Goal: Task Accomplishment & Management: Complete application form

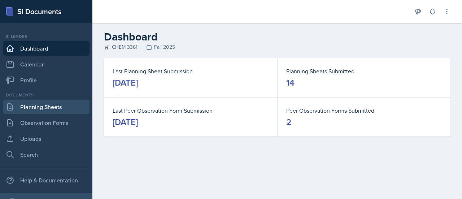
click at [53, 111] on link "Planning Sheets" at bounding box center [46, 107] width 87 height 14
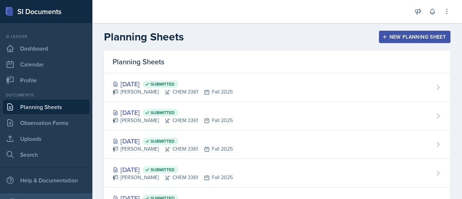
click at [403, 36] on div "New Planning Sheet" at bounding box center [415, 37] width 62 height 6
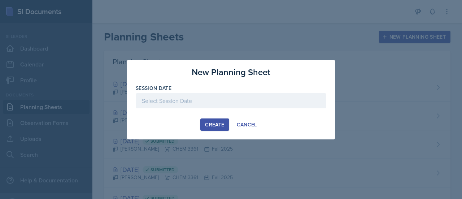
click at [224, 94] on div at bounding box center [231, 100] width 191 height 15
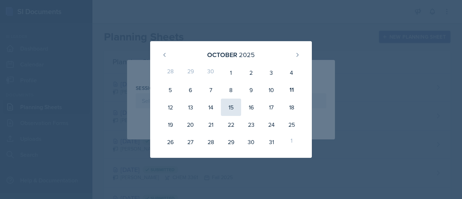
click at [229, 104] on div "15" at bounding box center [231, 107] width 20 height 17
type input "[DATE]"
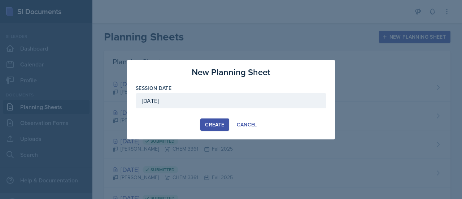
click at [218, 125] on div "Create" at bounding box center [214, 125] width 19 height 6
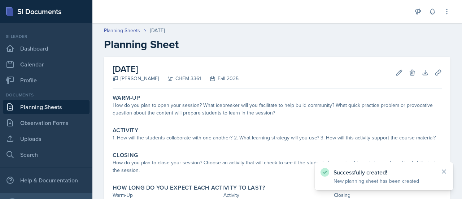
scroll to position [51, 0]
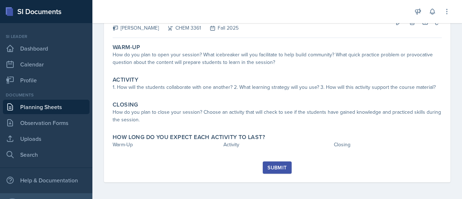
click at [278, 165] on div "Submit" at bounding box center [277, 168] width 19 height 6
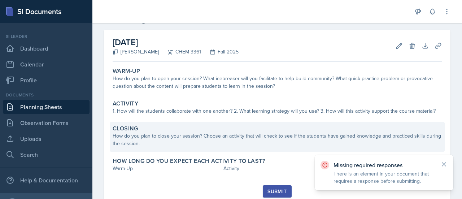
scroll to position [25, 0]
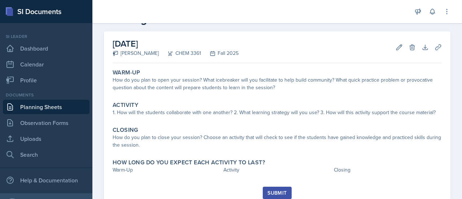
click at [234, 121] on div "Warm-Up How do you plan to open your session? What icebreaker will you facilita…" at bounding box center [277, 126] width 329 height 121
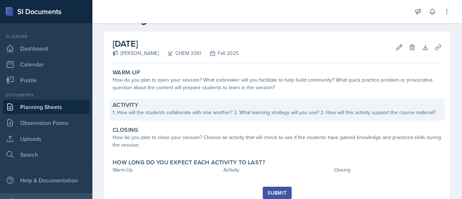
click at [234, 119] on div "Activity 1. How will the students collaborate with one another? 2. What learnin…" at bounding box center [277, 110] width 335 height 22
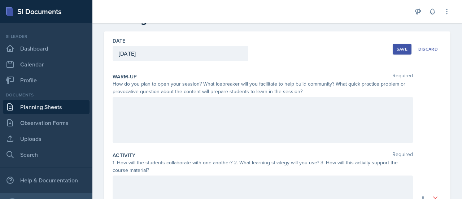
click at [219, 125] on div at bounding box center [263, 120] width 300 height 46
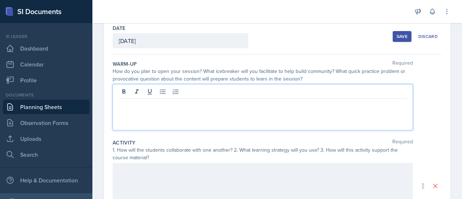
click at [197, 100] on p at bounding box center [263, 104] width 288 height 9
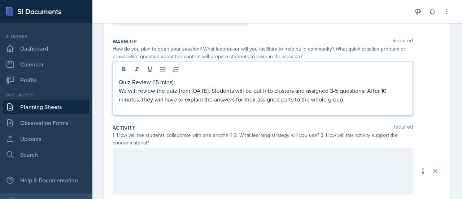
scroll to position [56, 0]
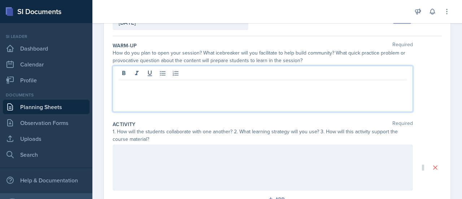
click at [158, 173] on div at bounding box center [263, 167] width 300 height 46
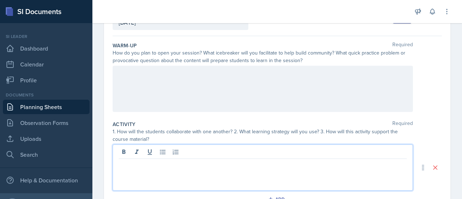
scroll to position [69, 0]
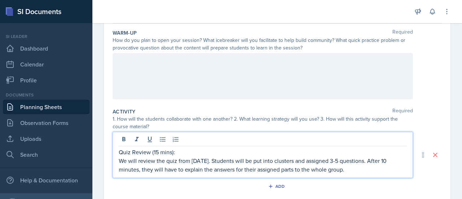
click at [158, 154] on p "Quiz Review (15 mins):" at bounding box center [263, 152] width 288 height 9
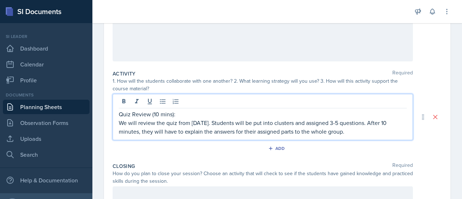
scroll to position [107, 0]
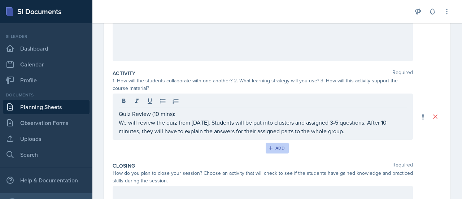
click at [285, 151] on button "Add" at bounding box center [277, 148] width 23 height 11
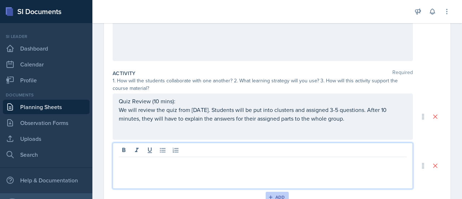
click at [285, 151] on div at bounding box center [263, 166] width 300 height 46
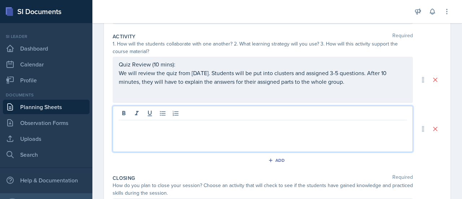
scroll to position [145, 0]
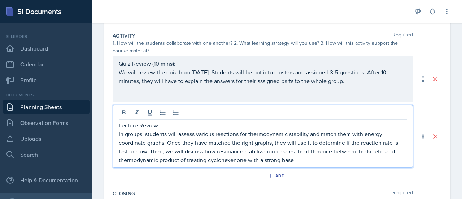
click at [166, 161] on p "In groups, students will assess various reactions for thermodynamic stability a…" at bounding box center [263, 147] width 288 height 35
click at [203, 161] on p "In groups, students will assess various reactions for thermodynamic stability a…" at bounding box center [263, 147] width 288 height 35
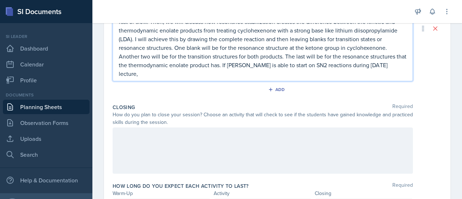
scroll to position [275, 0]
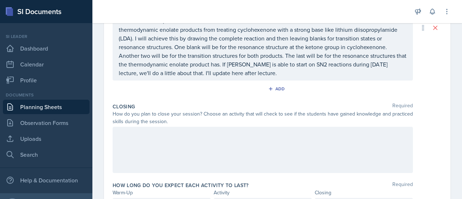
click at [222, 149] on div at bounding box center [263, 150] width 300 height 46
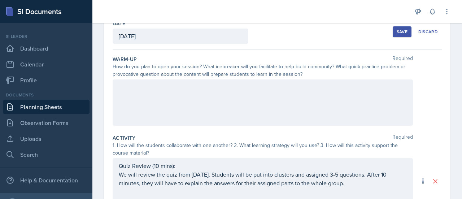
scroll to position [43, 0]
click at [194, 111] on div at bounding box center [263, 102] width 300 height 46
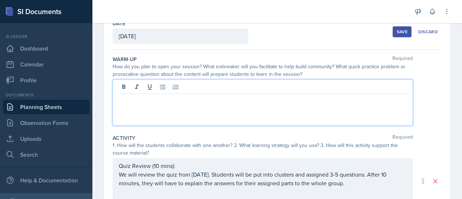
scroll to position [55, 0]
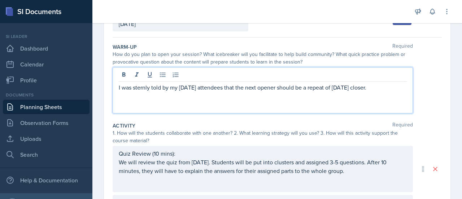
click at [384, 88] on p "I was sternly told by my [DATE] attendees that the next opener should be a repe…" at bounding box center [263, 87] width 288 height 9
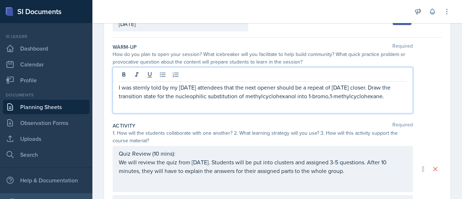
click at [372, 89] on p "I was sternly told by my [DATE] attendees that the next opener should be a repe…" at bounding box center [263, 91] width 288 height 17
click at [248, 93] on p "I was sternly told by my [DATE] attendees that the next opener should be a repe…" at bounding box center [263, 96] width 288 height 26
click at [284, 98] on p "I was sternly told by my [DATE] attendees that the next opener should be a repe…" at bounding box center [263, 96] width 288 height 26
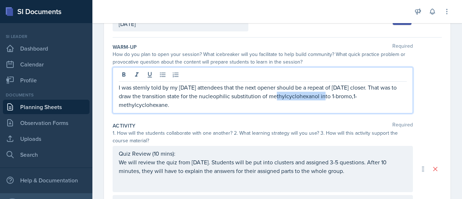
click at [284, 98] on p "I was sternly told by my [DATE] attendees that the next opener should be a repe…" at bounding box center [263, 96] width 288 height 26
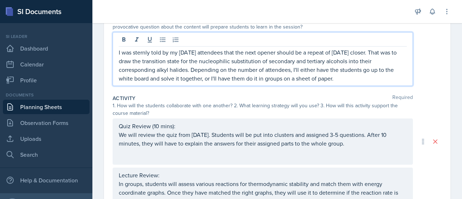
scroll to position [90, 0]
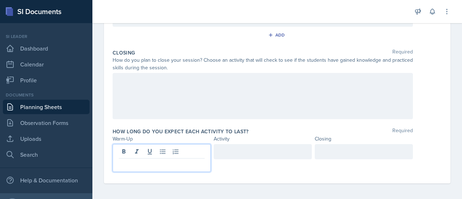
click at [165, 161] on p at bounding box center [162, 164] width 86 height 9
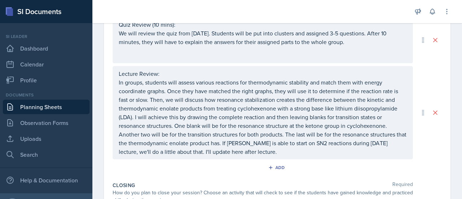
scroll to position [196, 0]
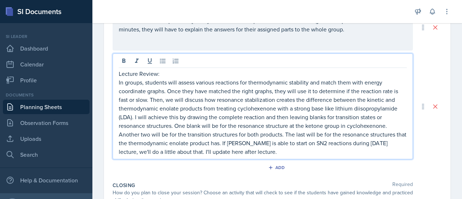
click at [304, 115] on p "In groups, students will assess various reactions for thermodynamic stability a…" at bounding box center [263, 117] width 288 height 78
click at [204, 77] on p "Lecture Review:" at bounding box center [263, 73] width 288 height 9
click at [194, 86] on p "In groups, students will assess various reactions for thermodynamic stability a…" at bounding box center [263, 117] width 288 height 78
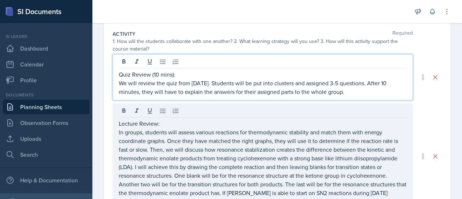
click at [194, 86] on p "We will review the quiz from [DATE]. Students will be put into clusters and ass…" at bounding box center [263, 87] width 288 height 17
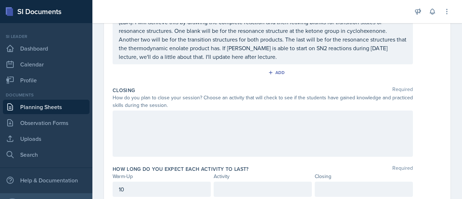
scroll to position [304, 0]
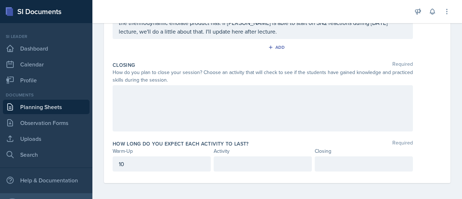
click at [255, 119] on div at bounding box center [263, 108] width 300 height 46
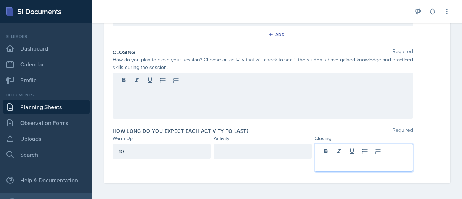
click at [328, 161] on p at bounding box center [364, 164] width 86 height 9
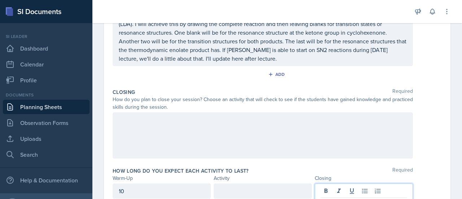
scroll to position [287, 0]
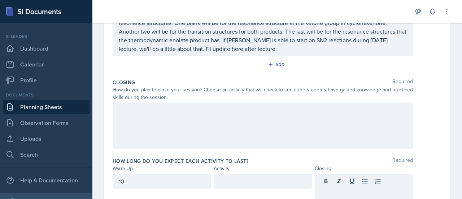
click at [362, 134] on div at bounding box center [263, 126] width 300 height 46
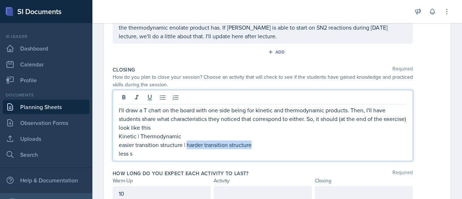
drag, startPoint x: 264, startPoint y: 143, endPoint x: 188, endPoint y: 146, distance: 76.6
click at [188, 146] on p "easier transition structure | harder transition structure" at bounding box center [263, 144] width 288 height 9
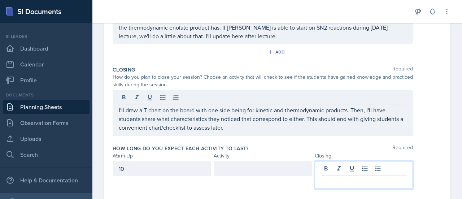
click at [352, 171] on div at bounding box center [364, 175] width 98 height 28
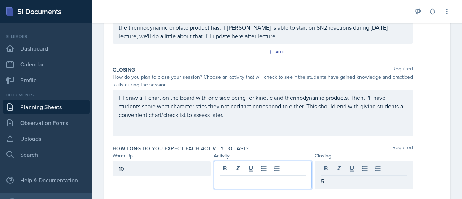
click at [276, 168] on div at bounding box center [263, 175] width 98 height 28
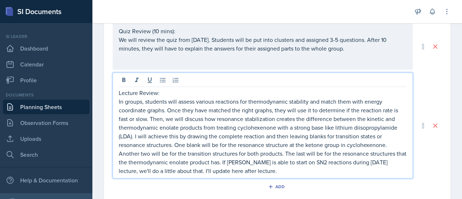
scroll to position [190, 0]
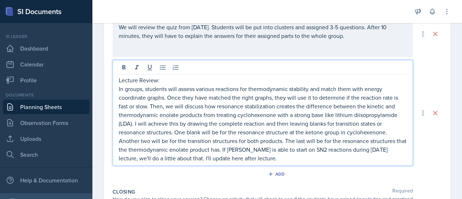
click at [191, 78] on p "Lecture Review:" at bounding box center [263, 80] width 288 height 9
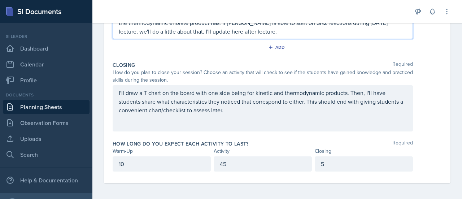
scroll to position [0, 0]
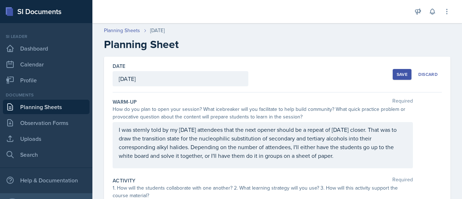
click at [395, 79] on button "Save" at bounding box center [402, 74] width 19 height 11
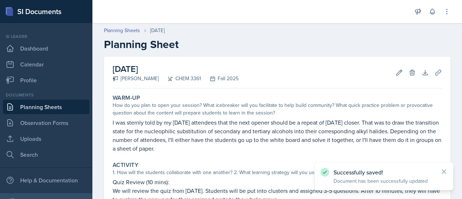
scroll to position [231, 0]
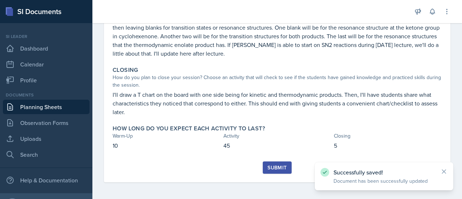
click at [274, 168] on div "Submit" at bounding box center [277, 168] width 19 height 6
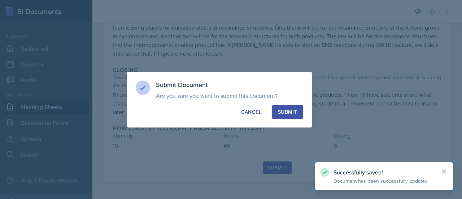
click at [291, 112] on div "Submit" at bounding box center [287, 111] width 19 height 7
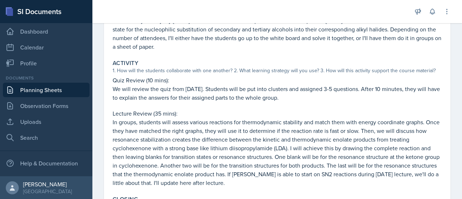
scroll to position [0, 0]
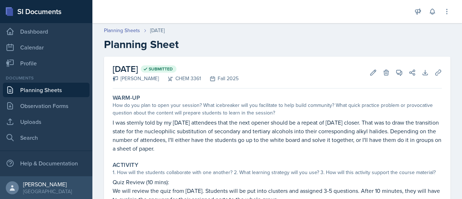
click at [12, 87] on icon at bounding box center [10, 90] width 9 height 9
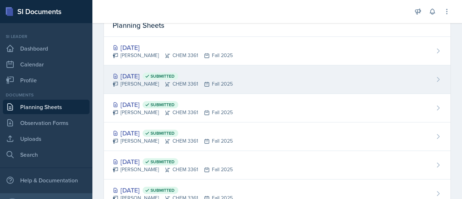
scroll to position [37, 0]
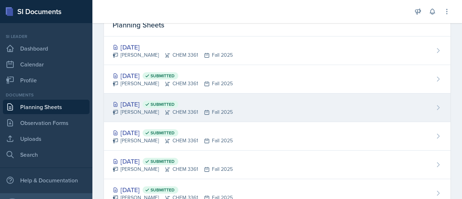
click at [225, 103] on div "[DATE] Submitted" at bounding box center [173, 104] width 120 height 10
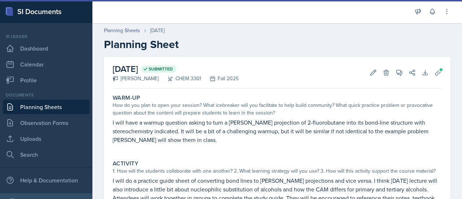
click at [225, 103] on div "How do you plan to open your session? What icebreaker will you facilitate to he…" at bounding box center [277, 108] width 329 height 15
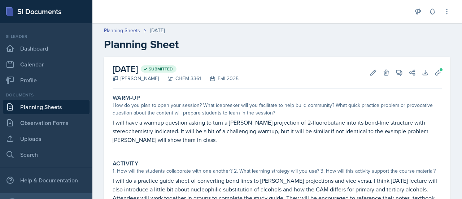
click at [40, 107] on link "Planning Sheets" at bounding box center [46, 107] width 87 height 14
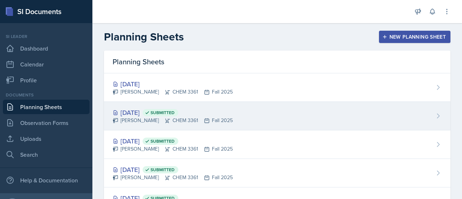
click at [160, 109] on div "Oct 10th, 2025 Submitted" at bounding box center [173, 113] width 120 height 10
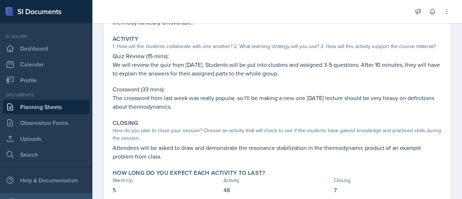
scroll to position [110, 0]
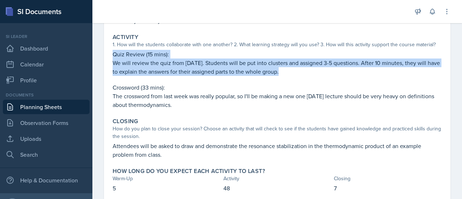
drag, startPoint x: 111, startPoint y: 54, endPoint x: 330, endPoint y: 74, distance: 219.7
click at [330, 74] on div "Activity 1. How will the students collaborate with one another? 2. What learnin…" at bounding box center [277, 71] width 335 height 81
copy div "Quiz Review (15 mins): We will review the quiz from Monday. Students will be pu…"
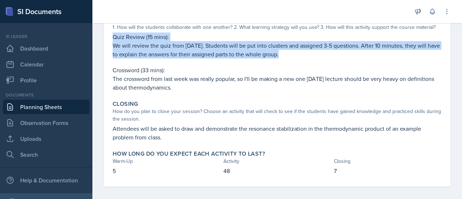
scroll to position [0, 0]
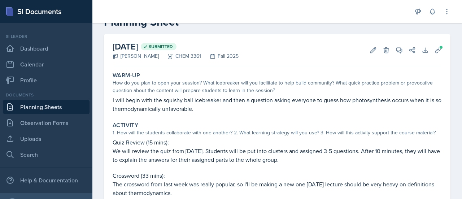
click at [283, 116] on div "Warm-Up How do you plan to open your session? What icebreaker will you facilita…" at bounding box center [277, 180] width 329 height 223
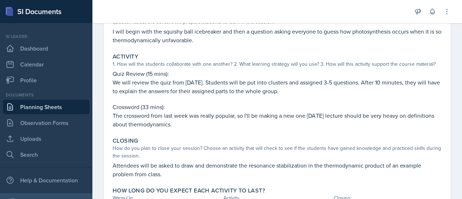
scroll to position [132, 0]
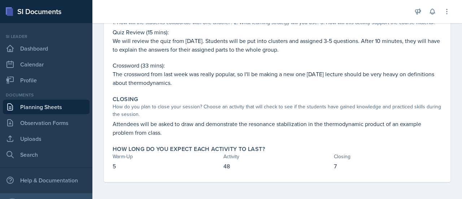
click at [167, 132] on p "Attendees will be asked to draw and demonstrate the resonance stabilization in …" at bounding box center [277, 127] width 329 height 17
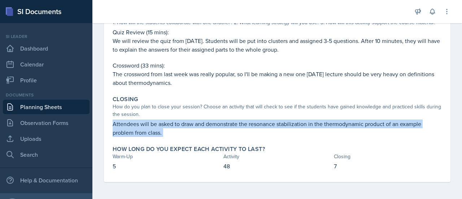
click at [167, 132] on p "Attendees will be asked to draw and demonstrate the resonance stabilization in …" at bounding box center [277, 127] width 329 height 17
